Goal: Use online tool/utility: Utilize a website feature to perform a specific function

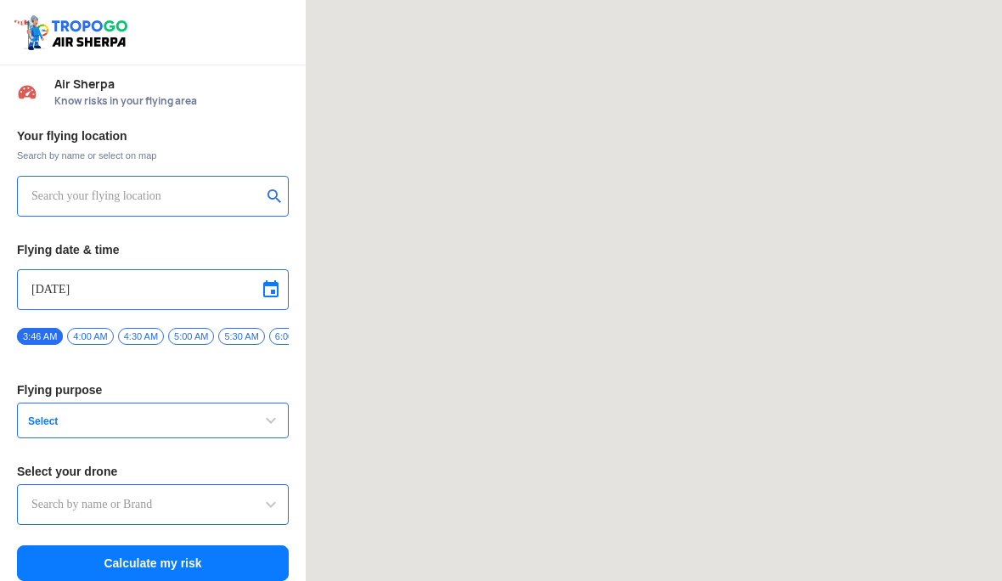
type input "Asteria A200"
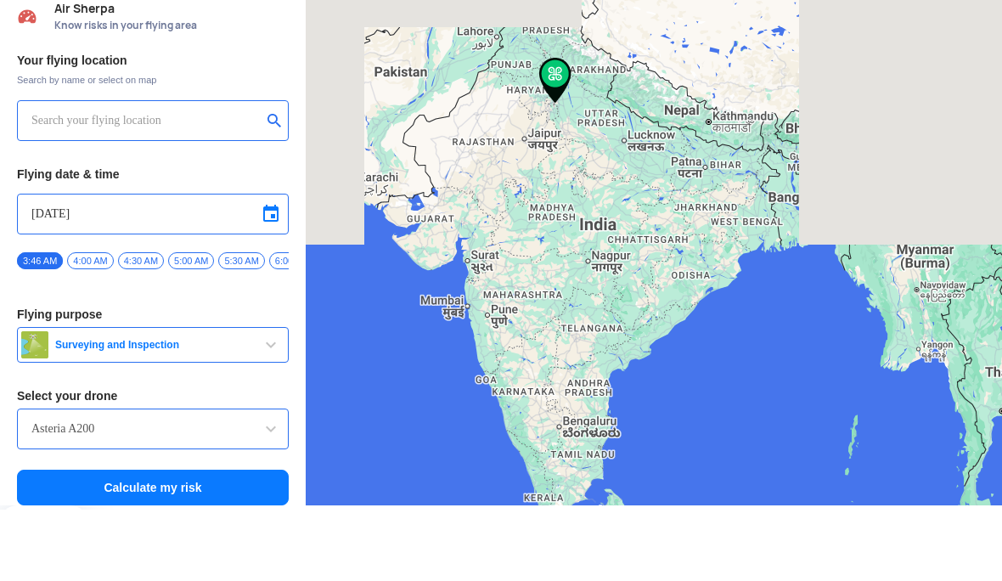
scroll to position [14, 0]
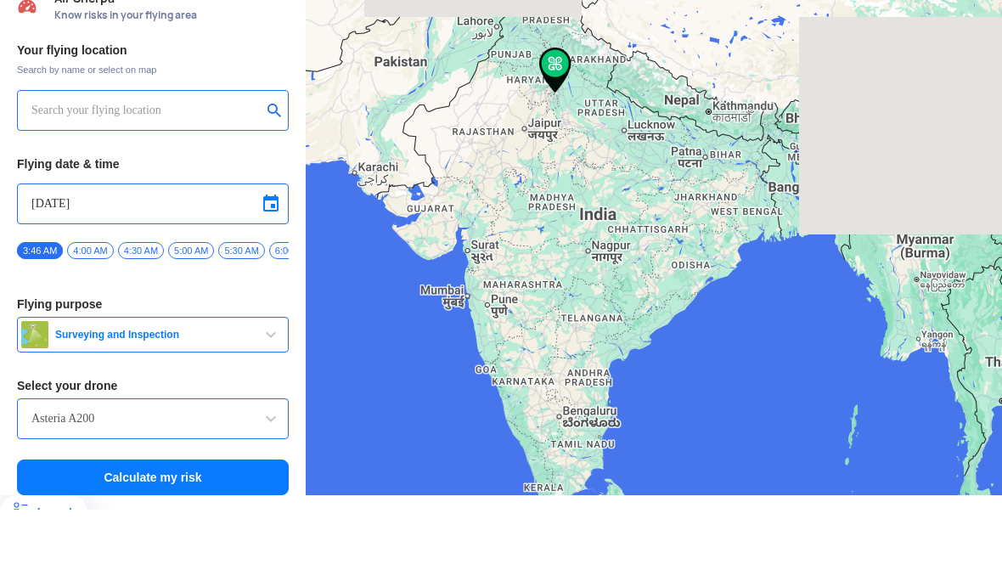
click at [267, 396] on span "button" at bounding box center [271, 406] width 20 height 20
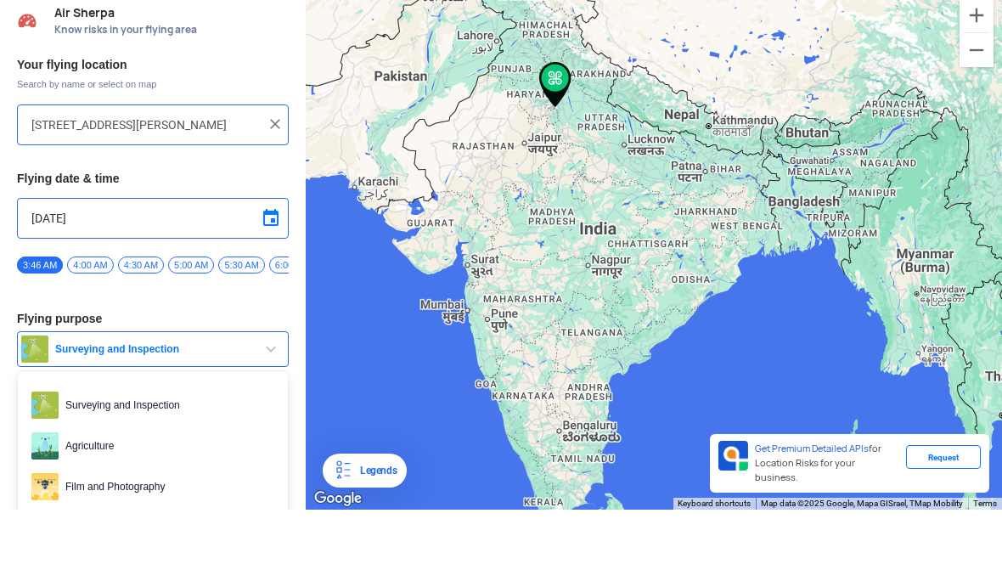
scroll to position [49, 0]
click at [167, 483] on div at bounding box center [501, 290] width 1002 height 581
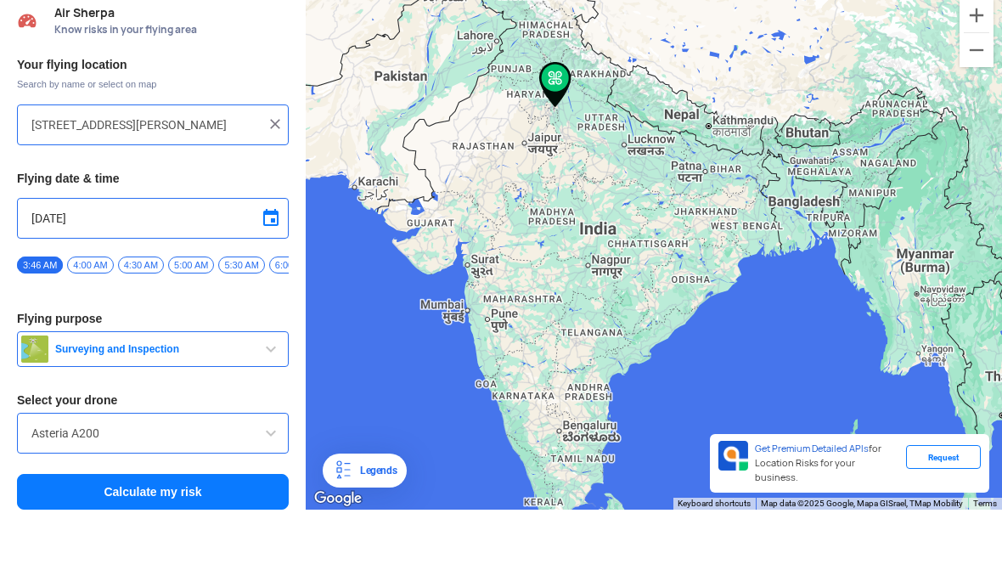
click at [222, 494] on input "Asteria A200" at bounding box center [152, 504] width 243 height 20
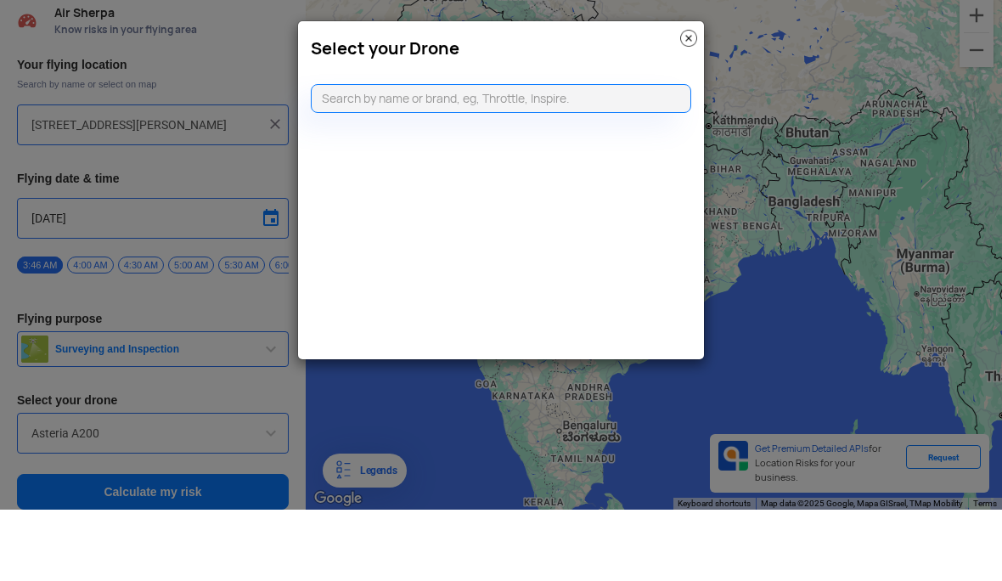
scroll to position [70, 0]
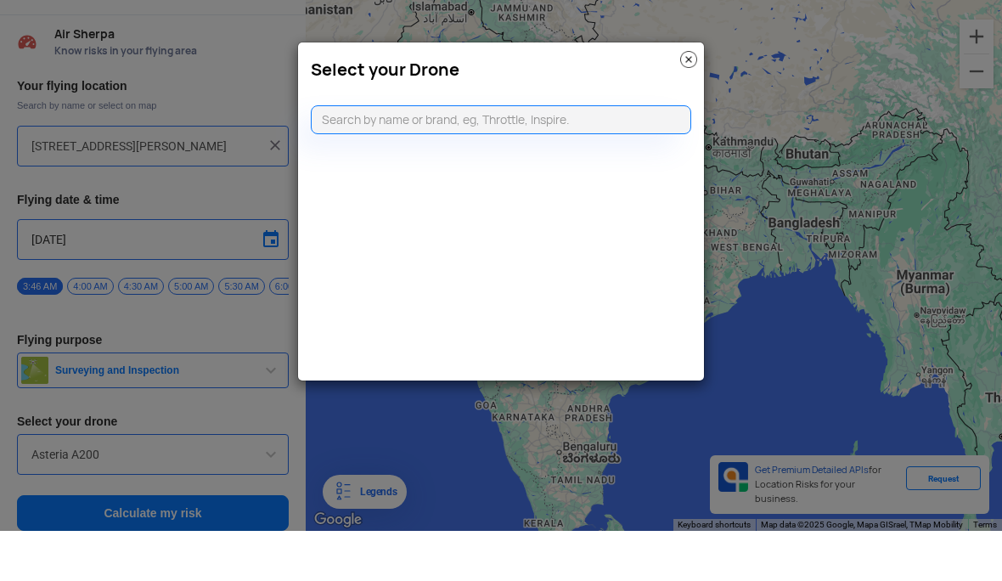
click at [207, 183] on modal-container "Select your Drone" at bounding box center [501, 290] width 1002 height 581
click at [675, 93] on div "Select your Drone" at bounding box center [501, 116] width 406 height 46
click at [674, 93] on div "Select your Drone" at bounding box center [501, 116] width 406 height 46
click at [693, 101] on img at bounding box center [688, 109] width 17 height 17
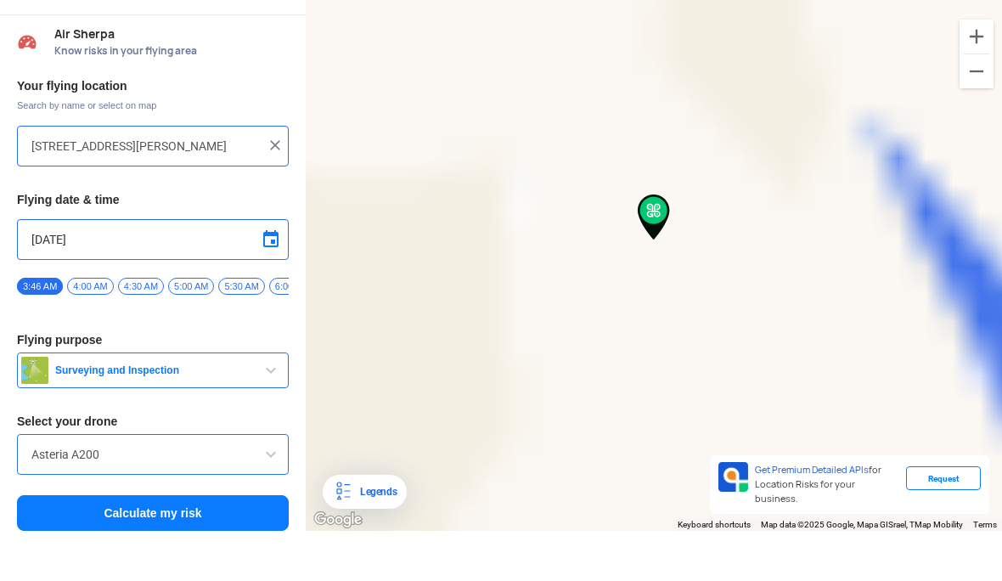
type input "[GEOGRAPHIC_DATA], [GEOGRAPHIC_DATA], [GEOGRAPHIC_DATA], [GEOGRAPHIC_DATA], [GE…"
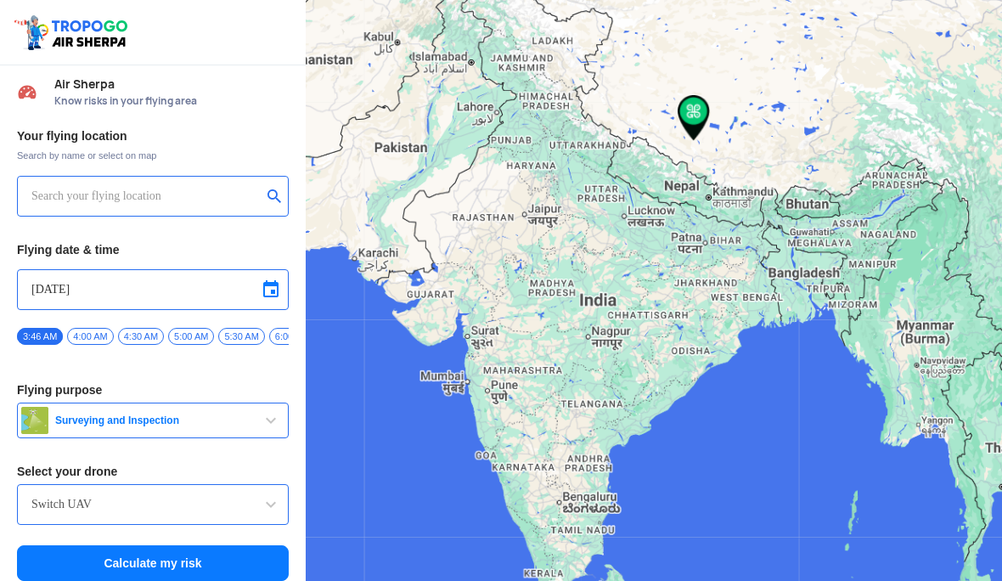
type input "[GEOGRAPHIC_DATA], [GEOGRAPHIC_DATA], [GEOGRAPHIC_DATA], [GEOGRAPHIC_DATA], [GE…"
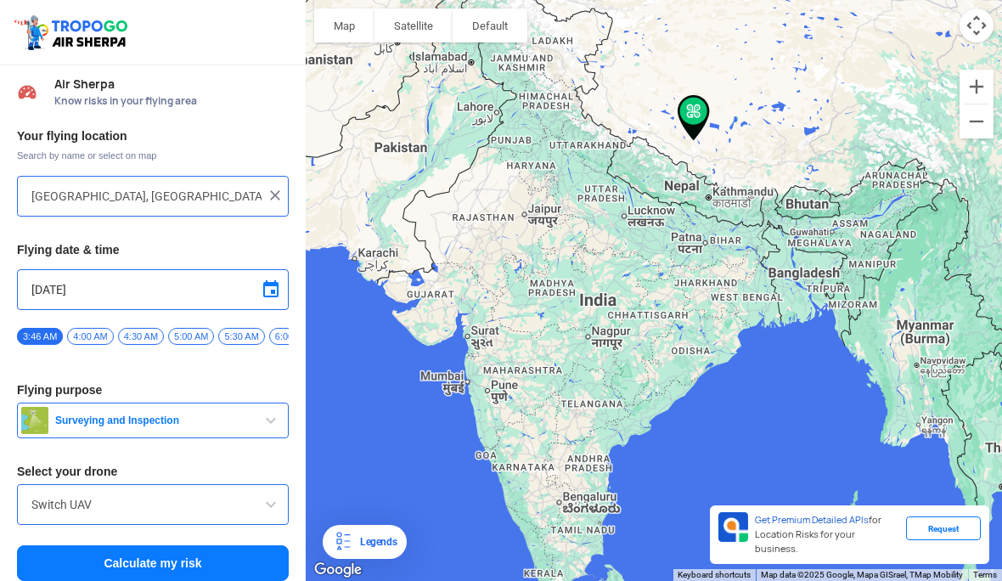
click at [272, 192] on img at bounding box center [275, 195] width 17 height 17
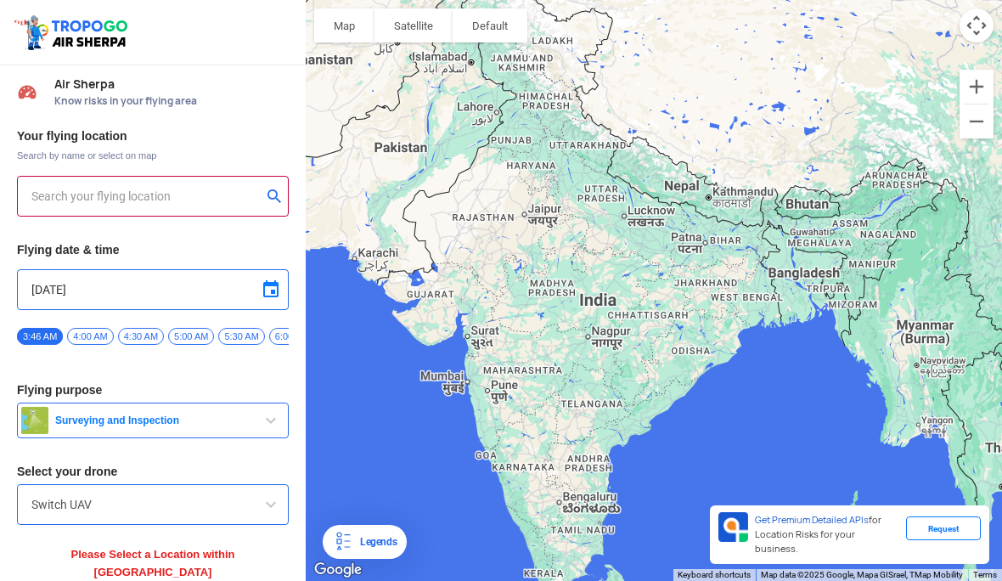
click at [194, 193] on input "text" at bounding box center [146, 196] width 230 height 20
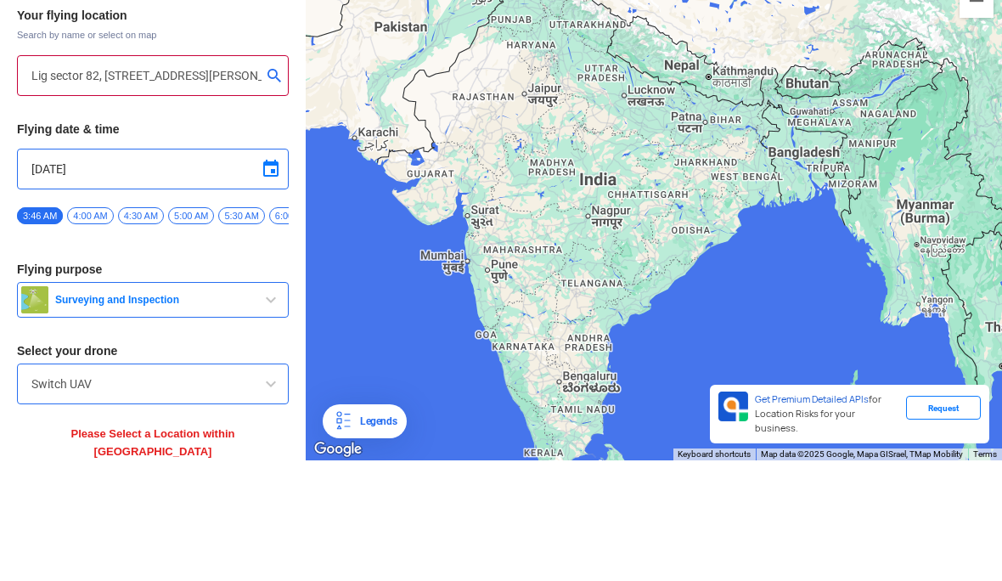
scroll to position [49, 0]
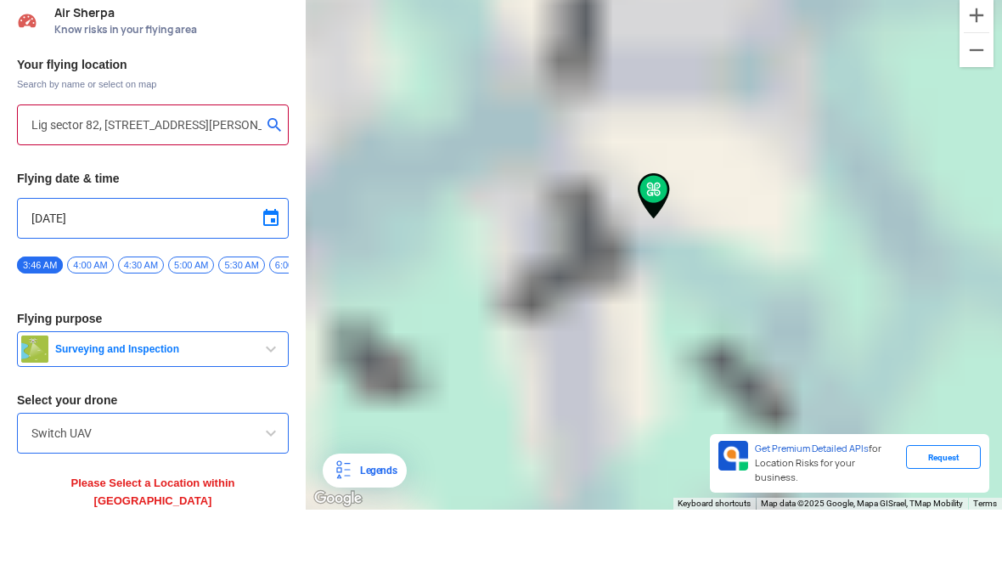
type input "[STREET_ADDRESS][PERSON_NAME]"
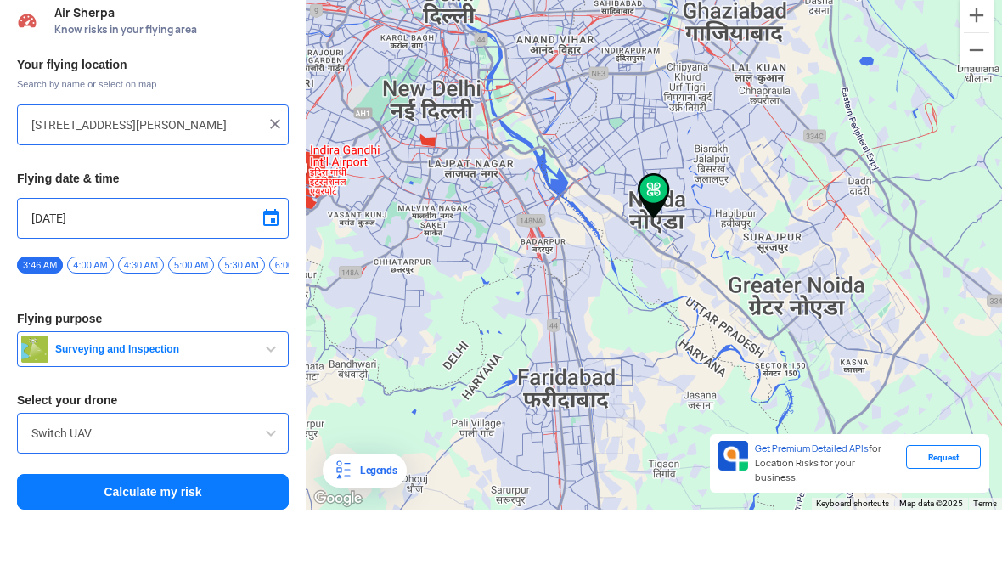
click at [201, 545] on button "Calculate my risk" at bounding box center [153, 563] width 272 height 36
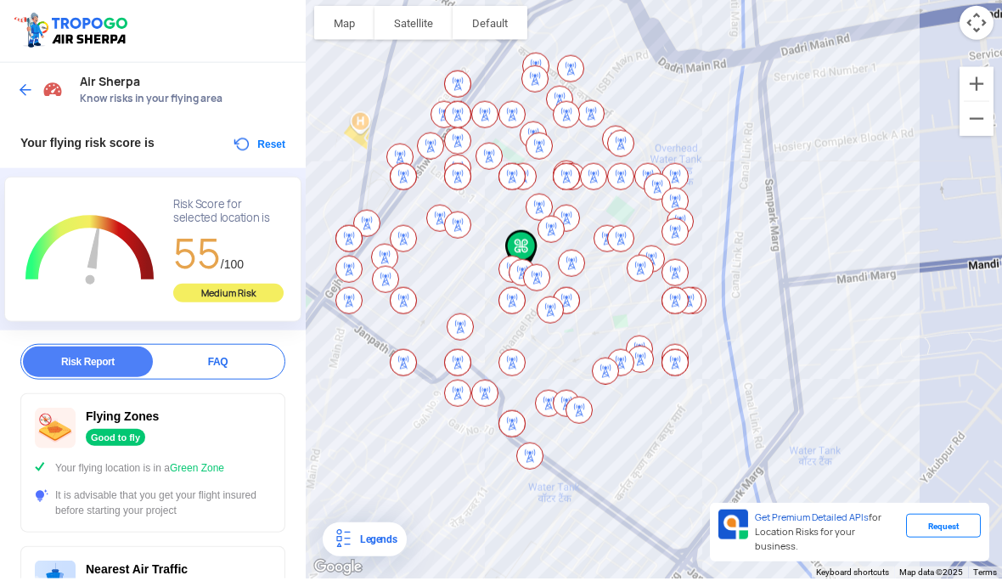
scroll to position [0, 0]
click at [32, 84] on img at bounding box center [25, 92] width 17 height 17
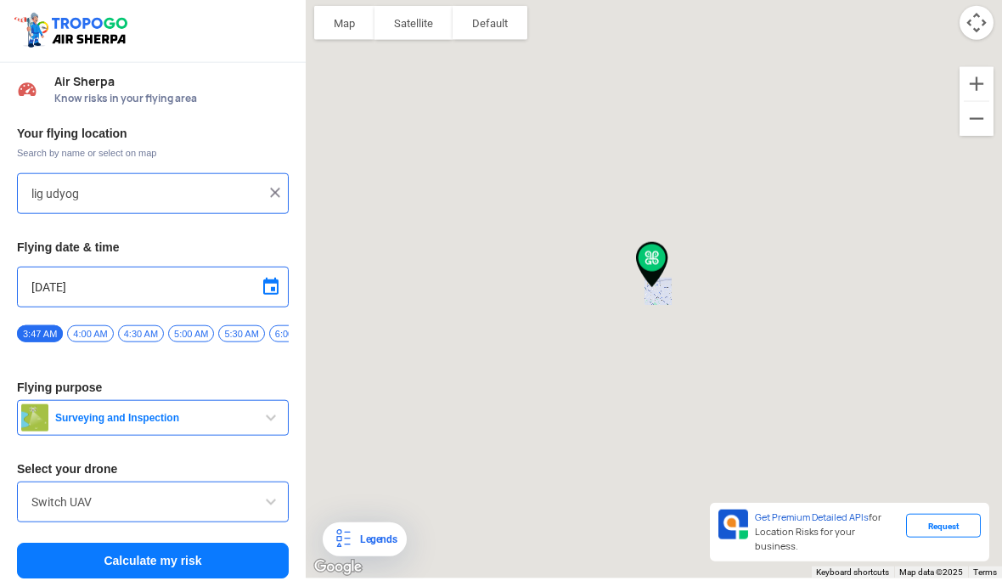
type input "[STREET_ADDRESS][PERSON_NAME]"
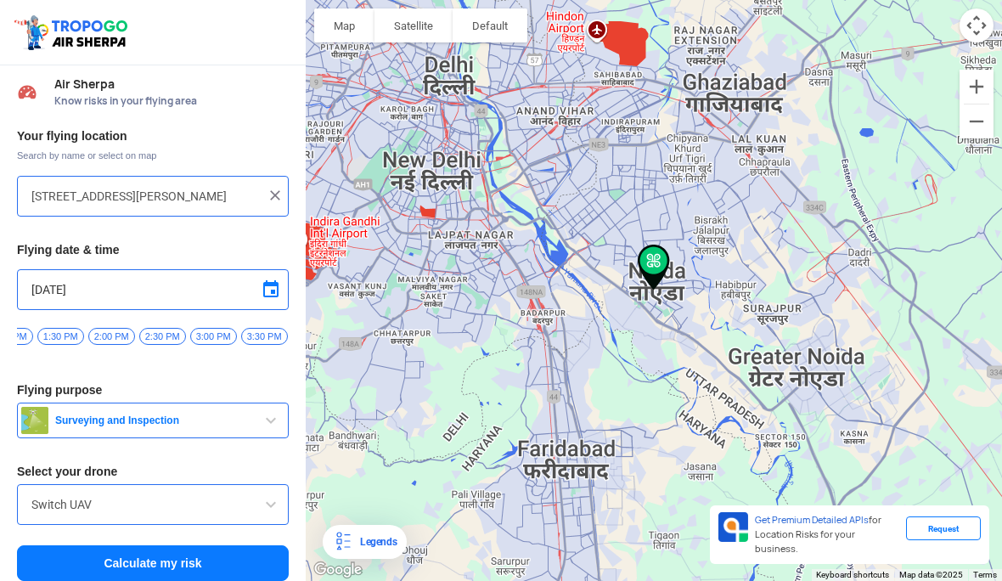
scroll to position [0, 1050]
click at [200, 335] on span "3:00 PM" at bounding box center [183, 336] width 47 height 17
click at [245, 569] on button "Calculate my risk" at bounding box center [153, 563] width 272 height 36
